Goal: Information Seeking & Learning: Understand process/instructions

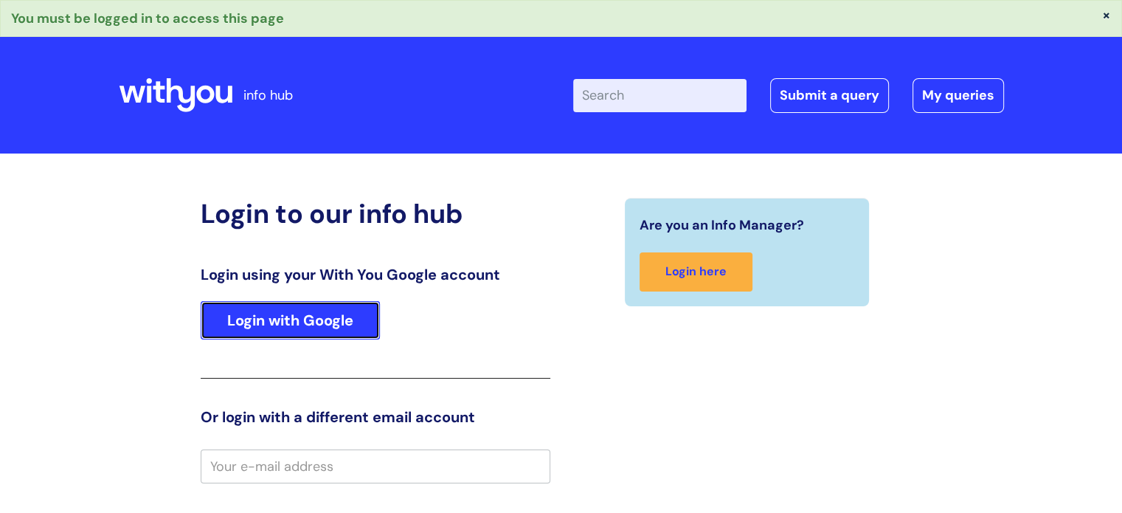
click at [241, 330] on link "Login with Google" at bounding box center [290, 320] width 179 height 38
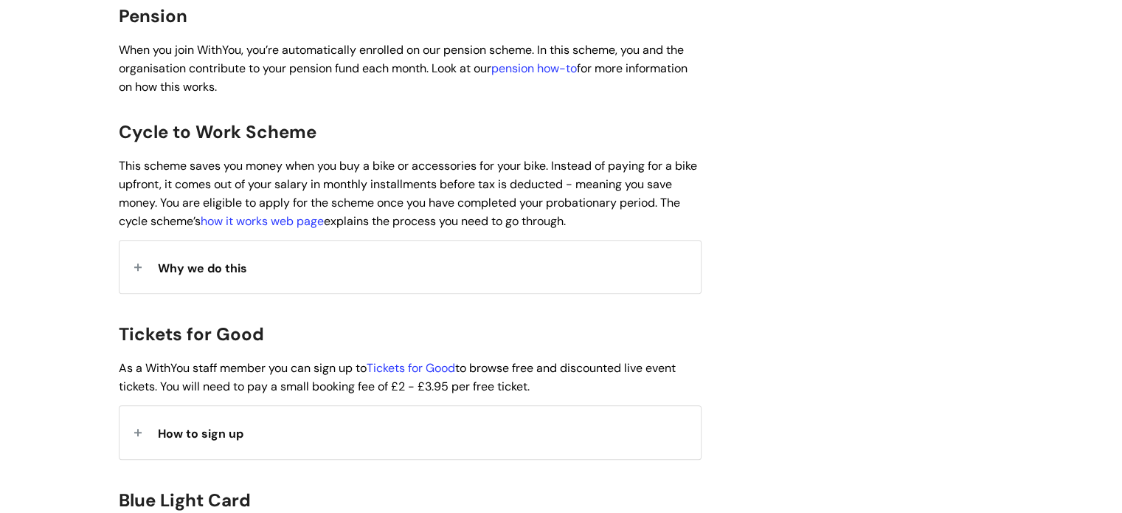
scroll to position [1180, 0]
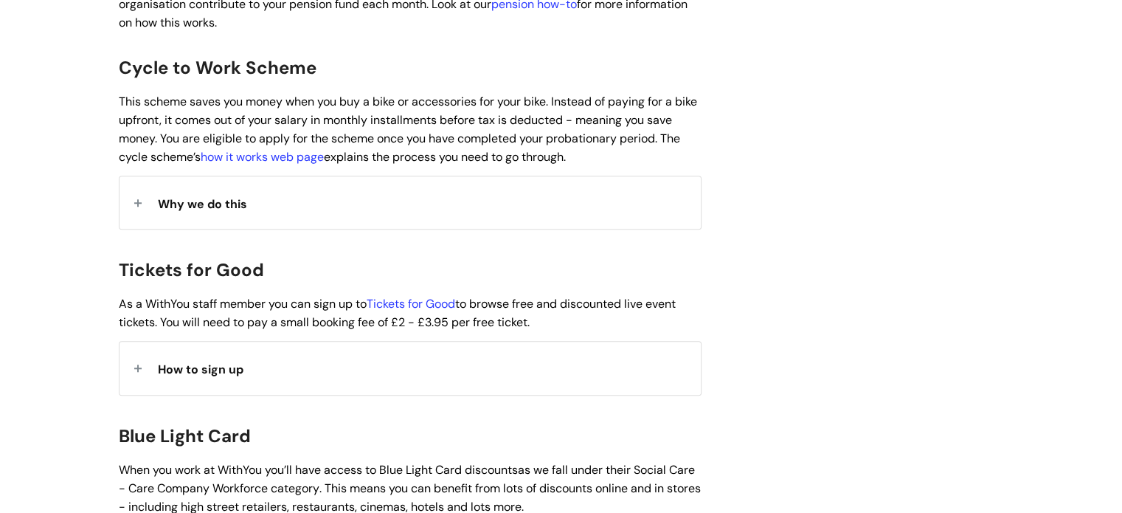
click at [139, 345] on div "How to sign up" at bounding box center [410, 368] width 581 height 52
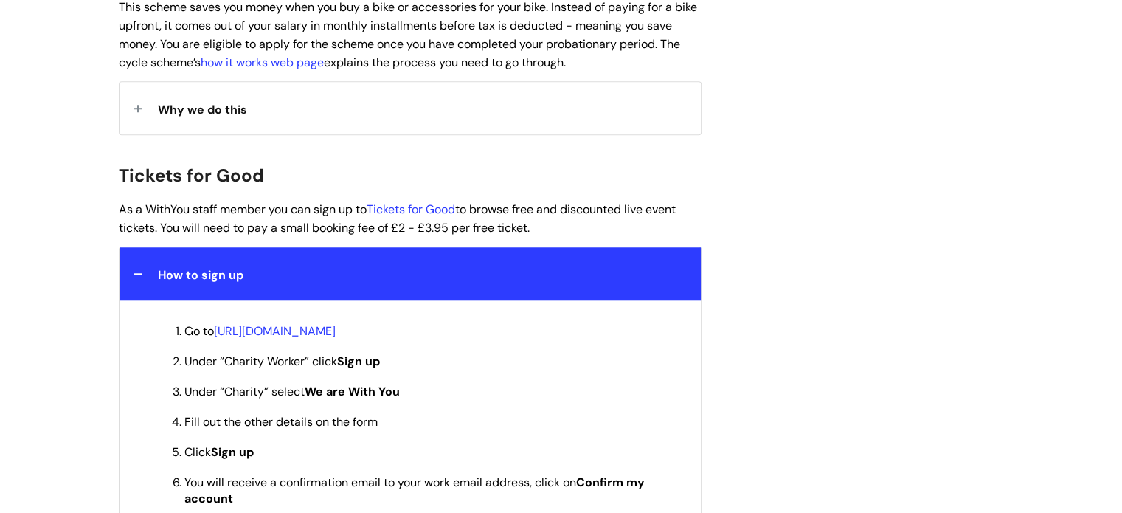
scroll to position [1328, 0]
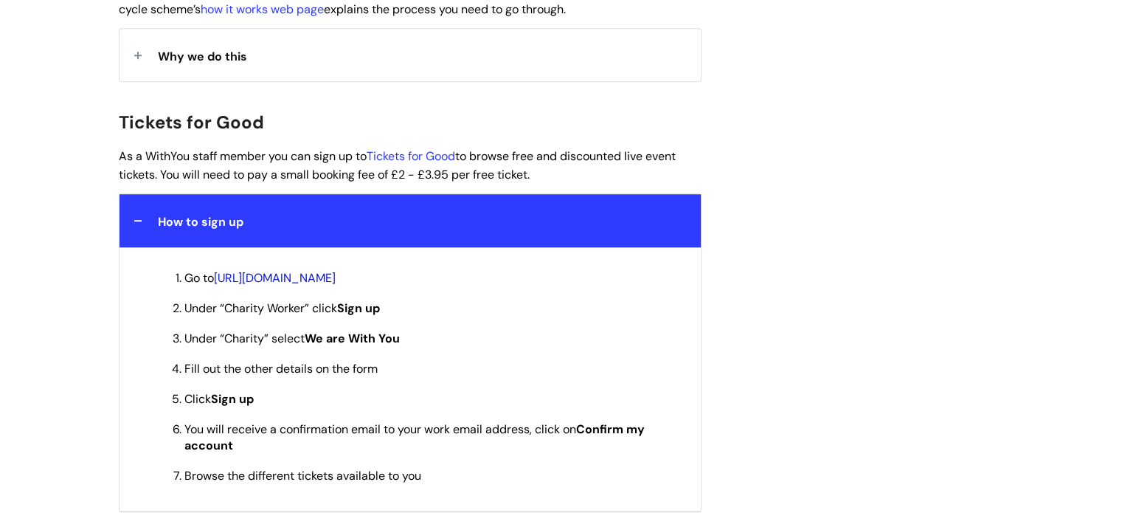
click at [336, 270] on link "https://www.ticketsforgood.org/member-signup#signup" at bounding box center [275, 277] width 122 height 15
